Goal: Information Seeking & Learning: Learn about a topic

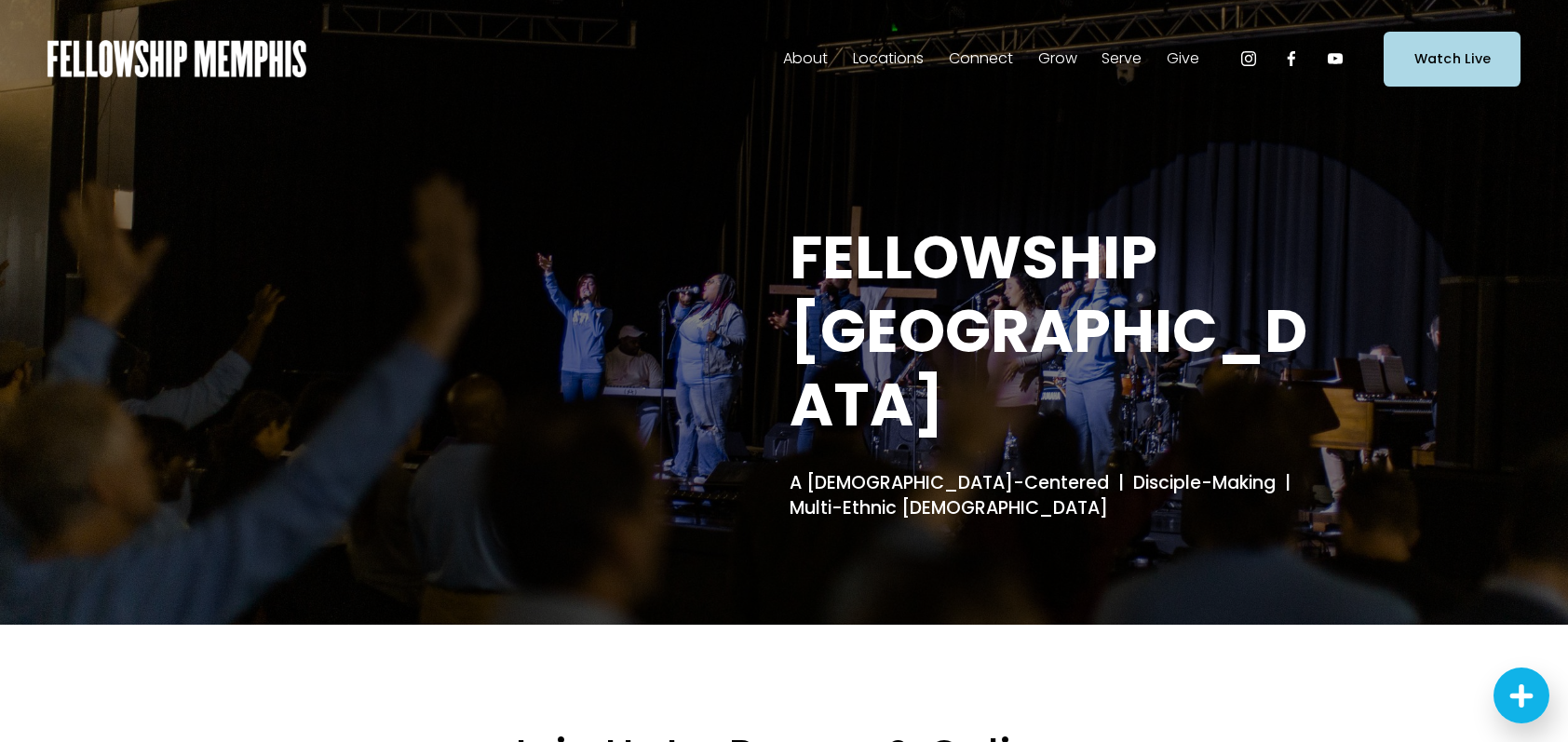
click at [0, 0] on span "Our DNA" at bounding box center [0, 0] width 0 height 0
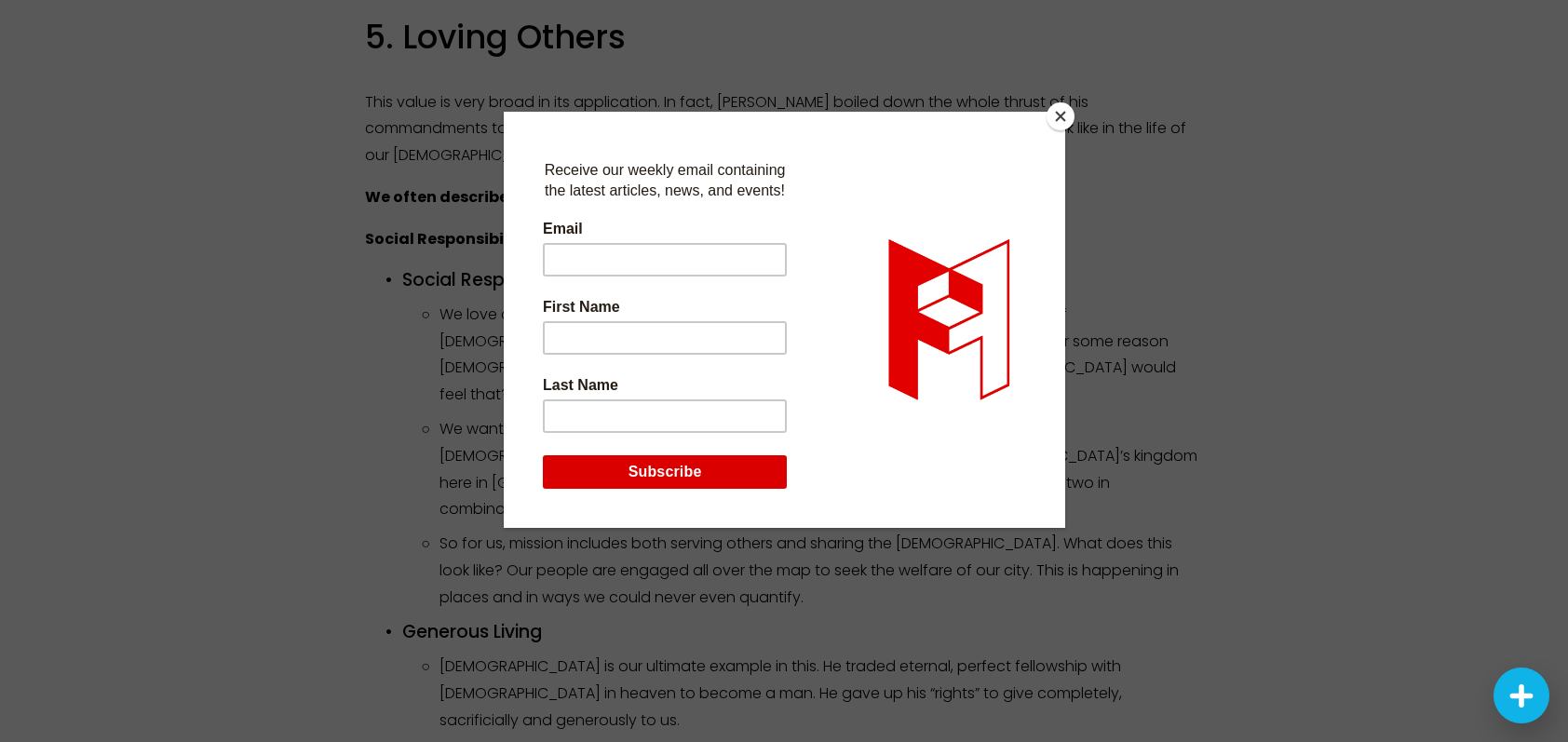
scroll to position [2705, 0]
click at [1064, 119] on button "Close" at bounding box center [1060, 117] width 28 height 28
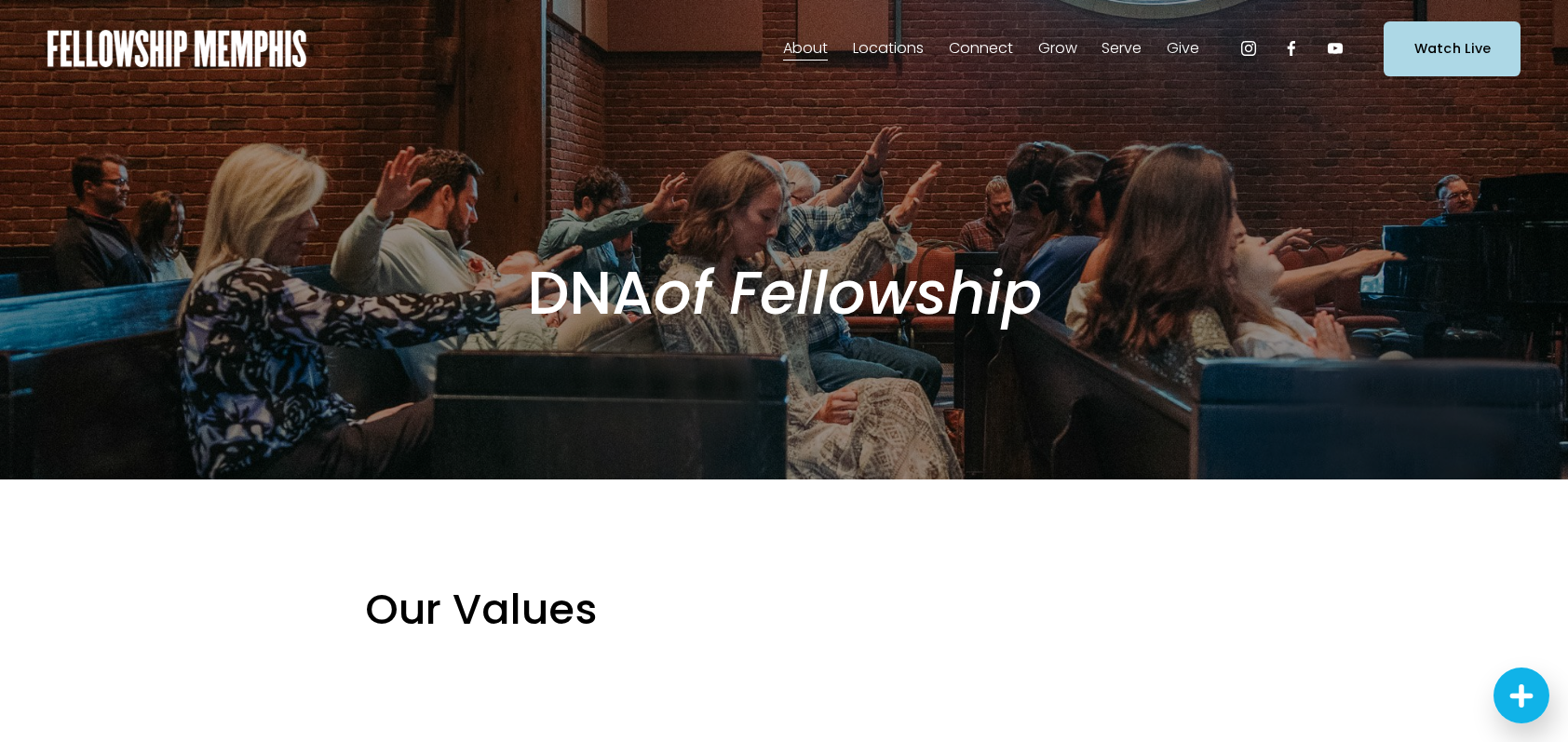
scroll to position [0, 0]
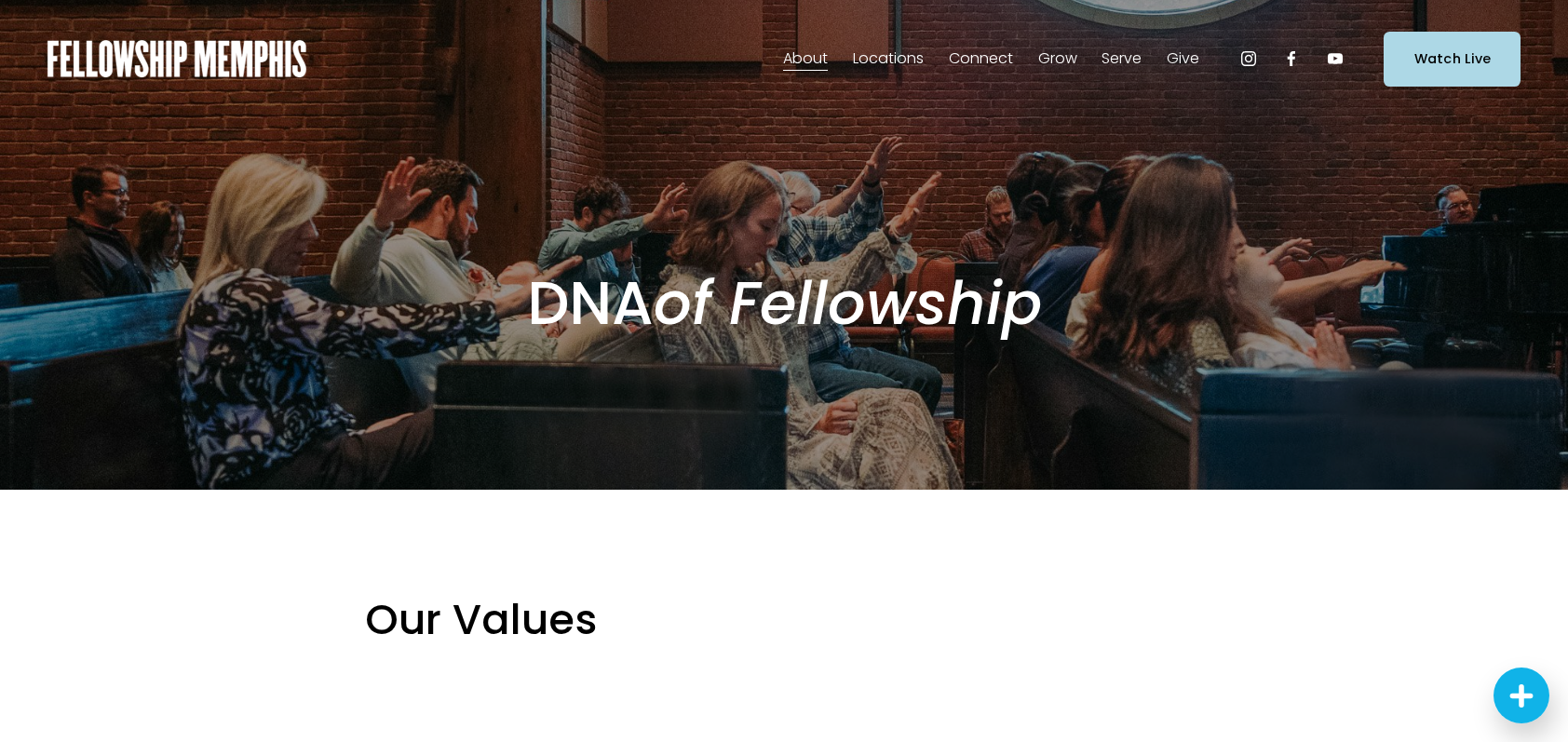
click at [0, 0] on span "Our Story & Beliefs" at bounding box center [0, 0] width 0 height 0
